Goal: Transaction & Acquisition: Purchase product/service

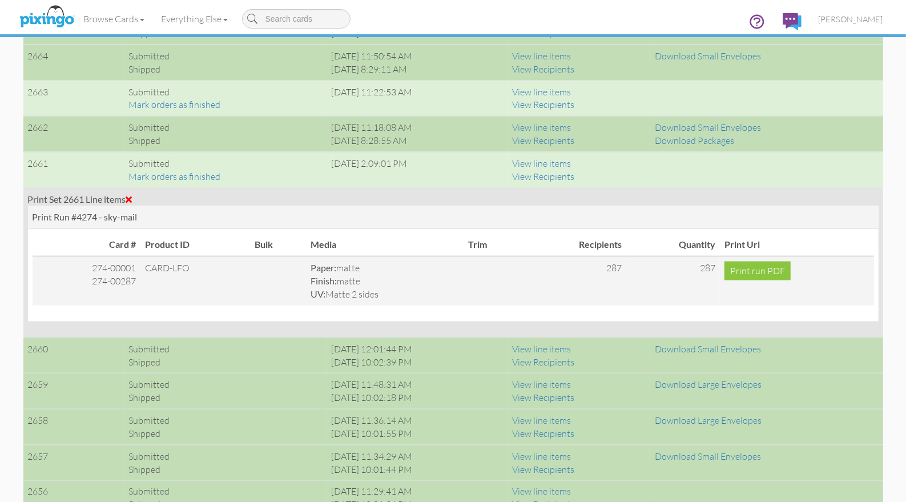
click at [132, 198] on span at bounding box center [129, 199] width 6 height 9
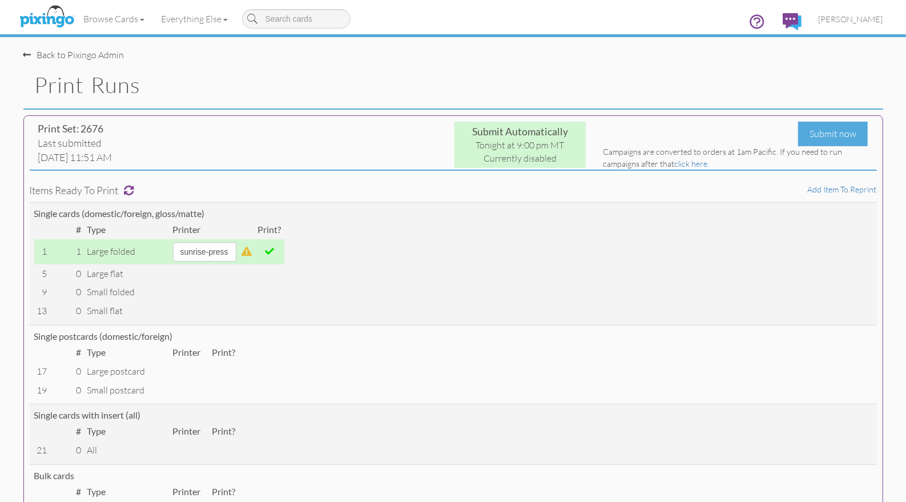
drag, startPoint x: 395, startPoint y: 58, endPoint x: 283, endPoint y: 41, distance: 113.2
click at [389, 57] on div "Back to Pixingo Admin" at bounding box center [457, 49] width 868 height 25
click at [48, 9] on img at bounding box center [47, 17] width 61 height 29
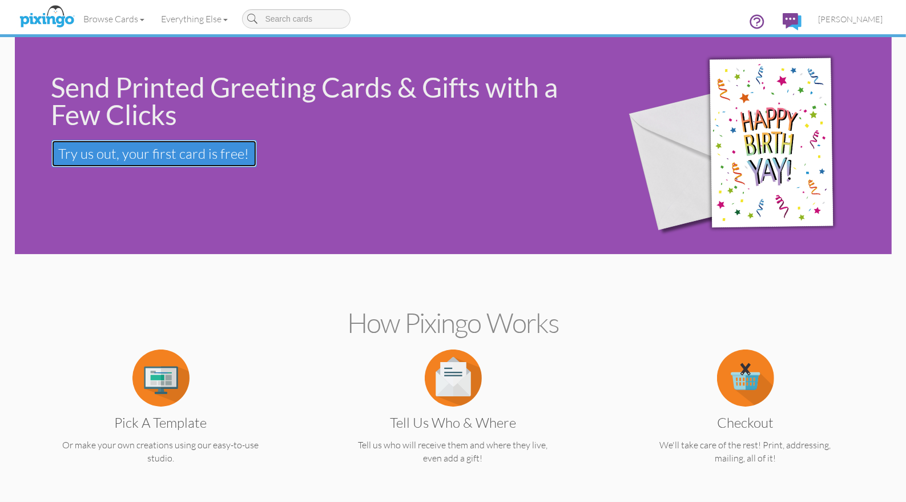
click at [186, 160] on span "Try us out, your first card is free!" at bounding box center [154, 153] width 191 height 17
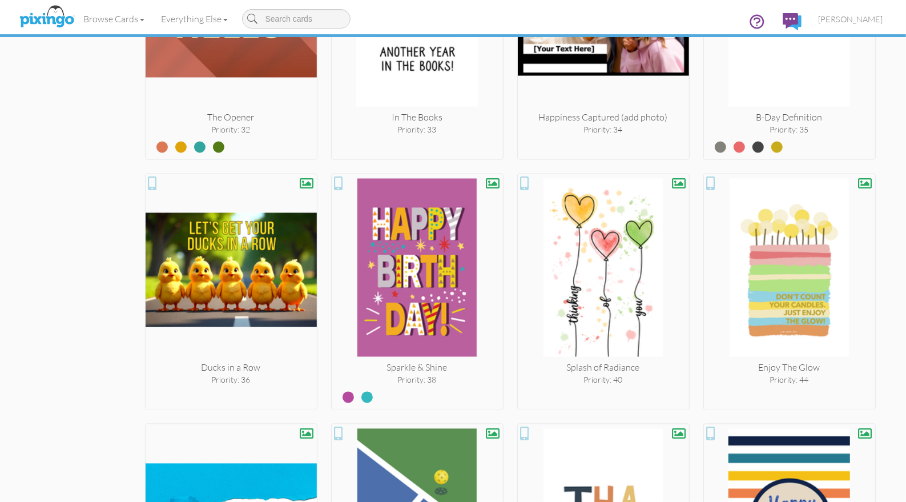
scroll to position [1645, 0]
